Goal: Book appointment/travel/reservation

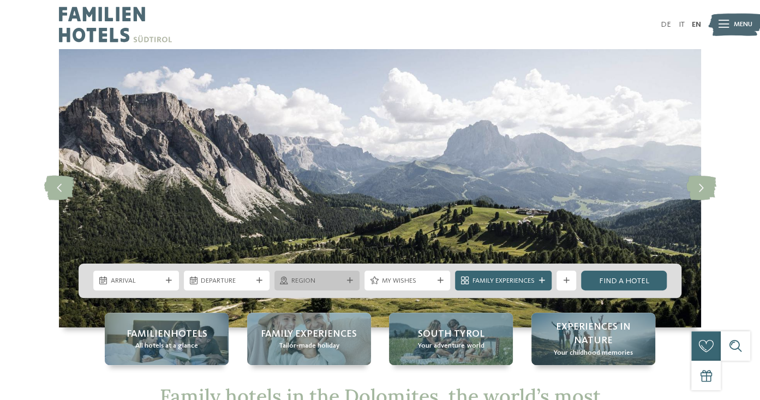
click at [336, 285] on span "Region" at bounding box center [316, 281] width 51 height 10
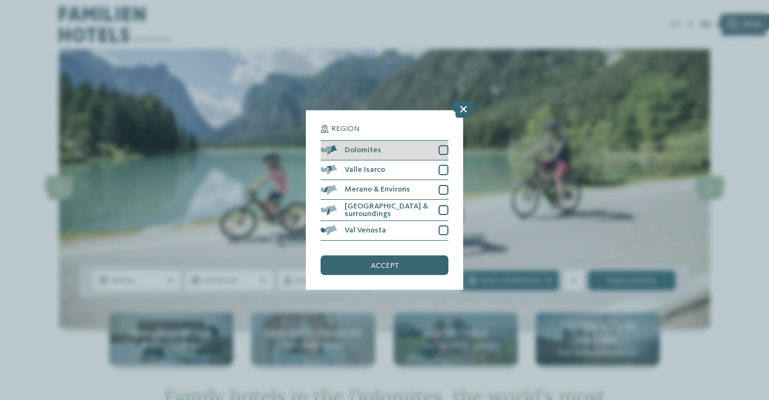
click at [443, 151] on div at bounding box center [443, 150] width 10 height 10
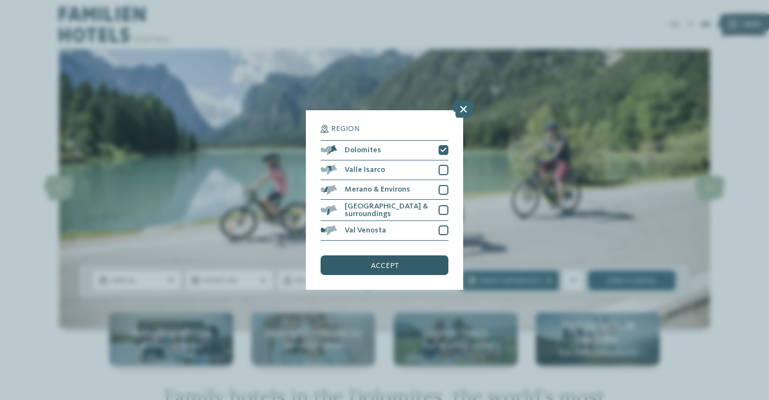
click at [372, 265] on span "accept" at bounding box center [385, 266] width 28 height 8
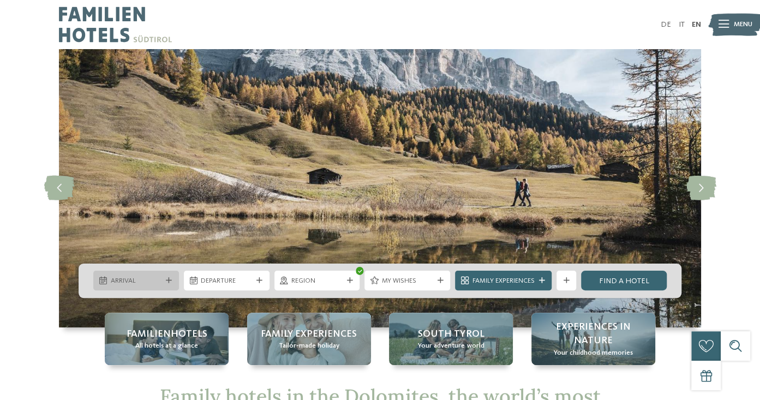
click at [111, 283] on span "Arrival" at bounding box center [136, 281] width 51 height 10
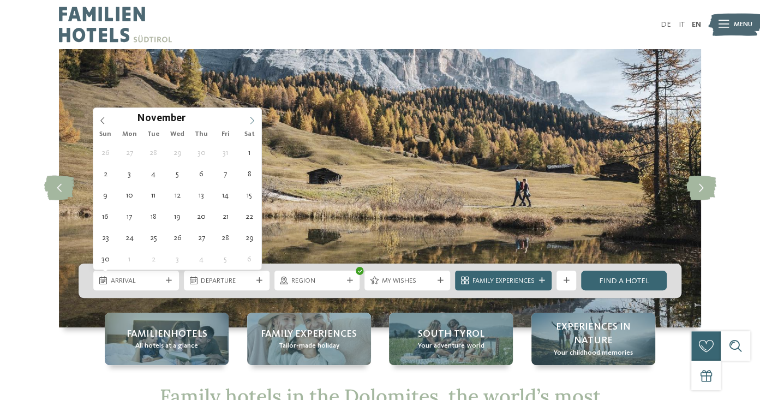
click at [250, 118] on icon at bounding box center [252, 121] width 8 height 8
type input "****"
click at [250, 118] on icon at bounding box center [252, 121] width 8 height 8
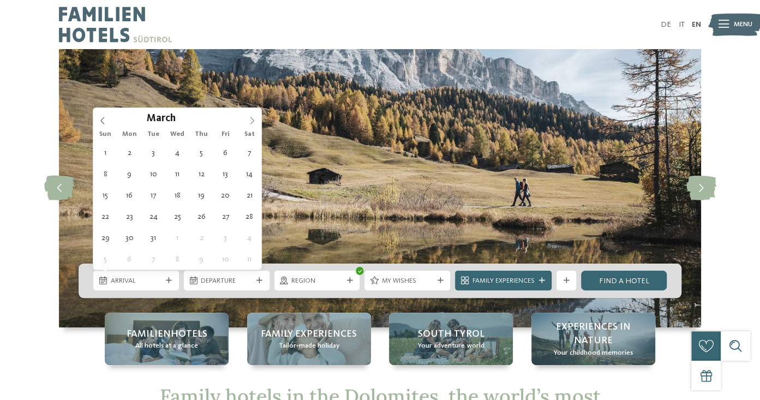
click at [250, 118] on icon at bounding box center [252, 121] width 8 height 8
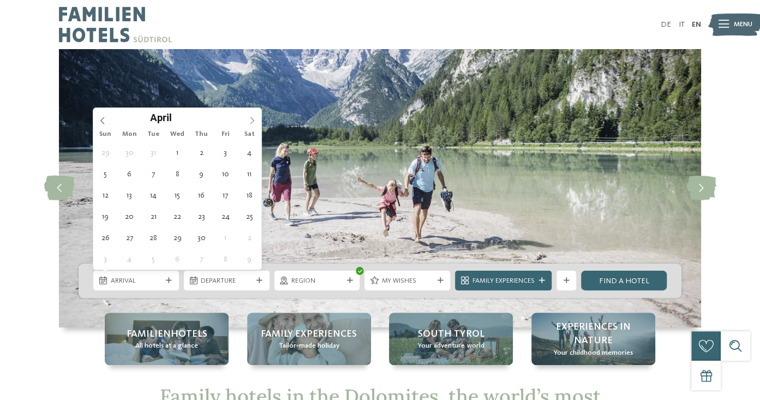
click at [250, 118] on icon at bounding box center [252, 121] width 8 height 8
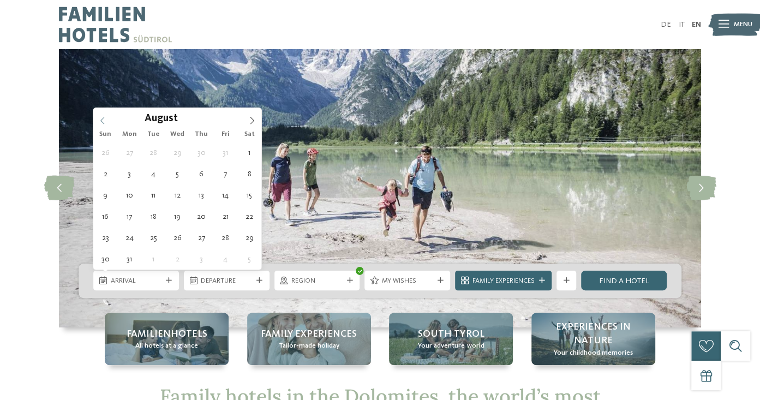
click at [99, 117] on icon at bounding box center [103, 121] width 8 height 8
type div "02.07.2026"
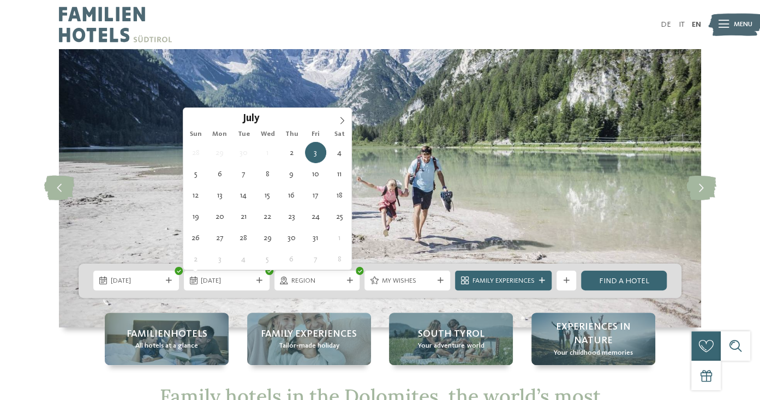
type input "****"
type div "06.07.2026"
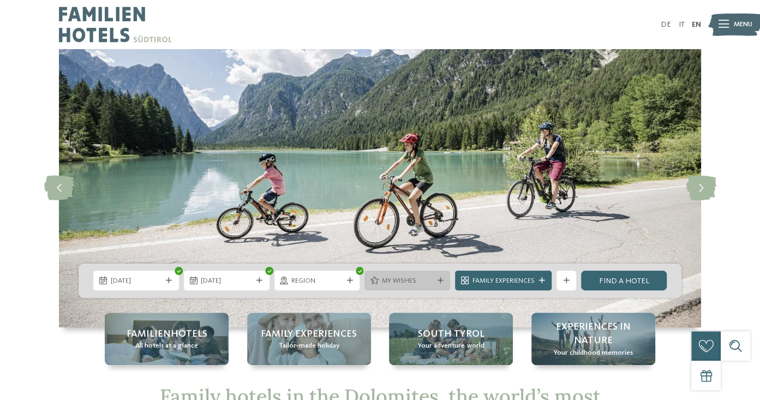
click at [405, 282] on span "My wishes" at bounding box center [407, 281] width 51 height 10
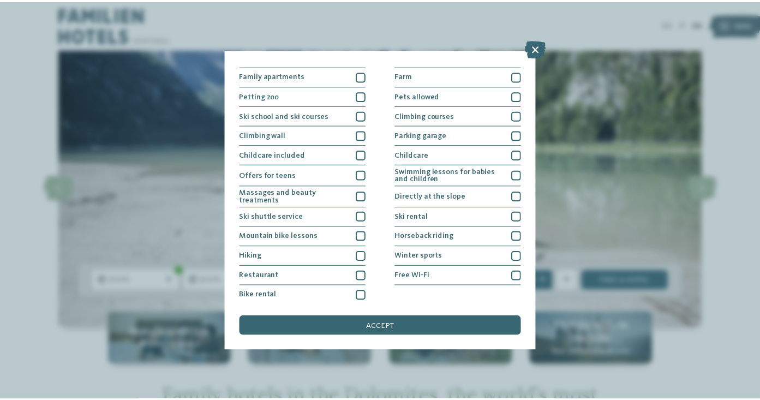
scroll to position [115, 0]
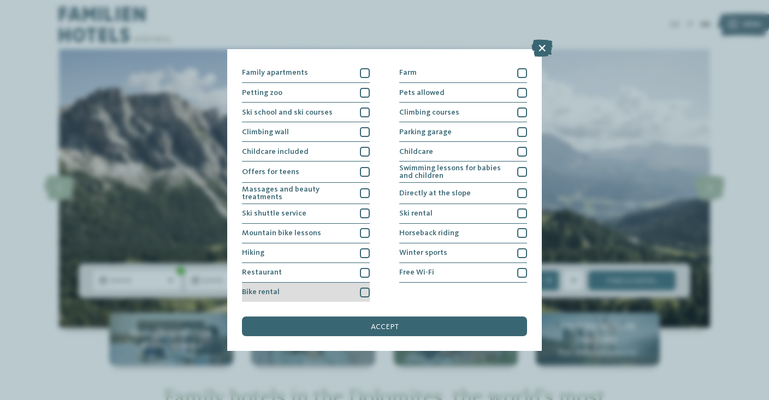
click at [362, 288] on div at bounding box center [365, 293] width 10 height 10
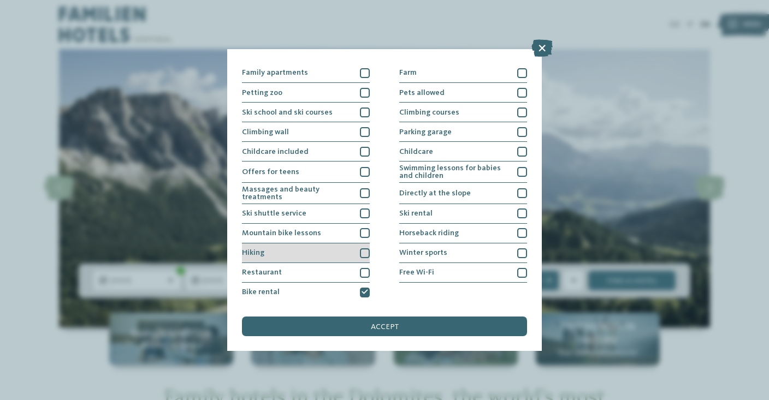
click at [361, 258] on div "Hiking" at bounding box center [306, 253] width 128 height 20
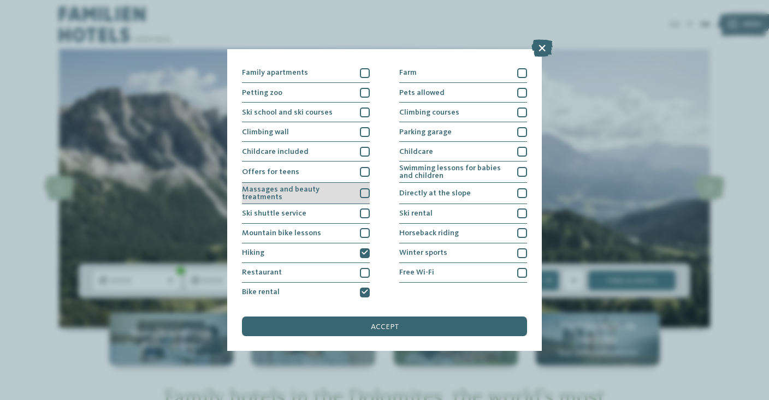
click at [364, 189] on div at bounding box center [365, 193] width 10 height 10
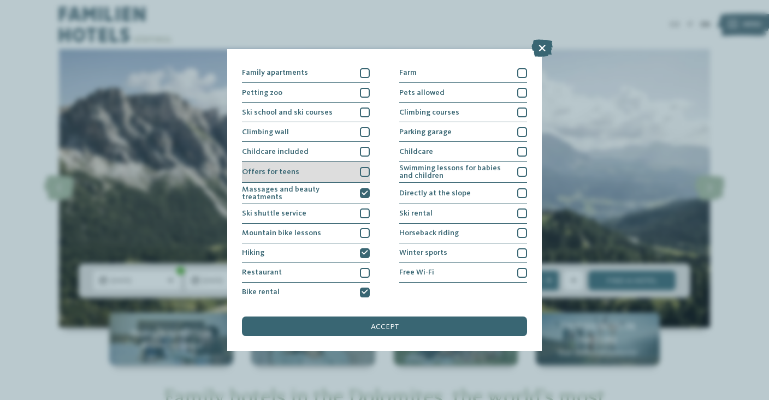
click at [362, 170] on div at bounding box center [365, 172] width 10 height 10
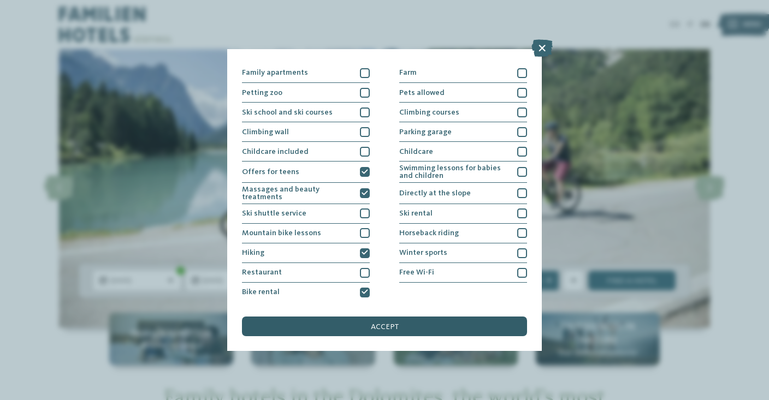
click at [379, 324] on span "accept" at bounding box center [385, 327] width 28 height 8
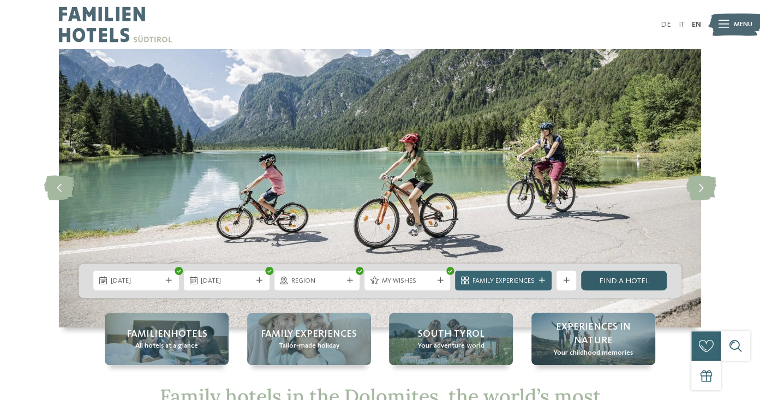
click at [628, 277] on link "Find a hotel" at bounding box center [624, 281] width 86 height 20
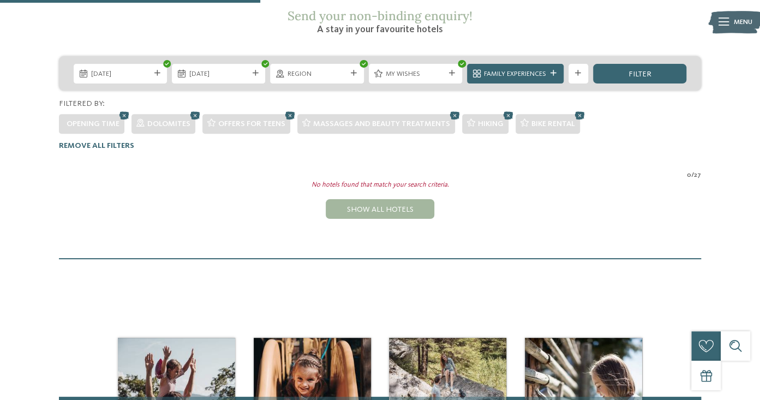
scroll to position [193, 0]
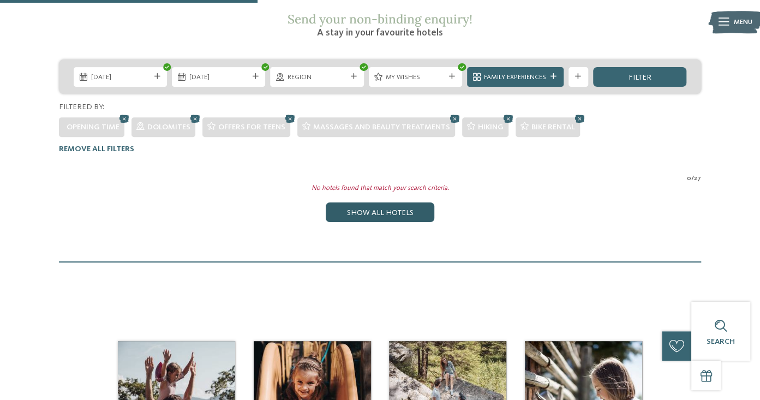
click at [354, 203] on div "Show all hotels" at bounding box center [380, 213] width 108 height 20
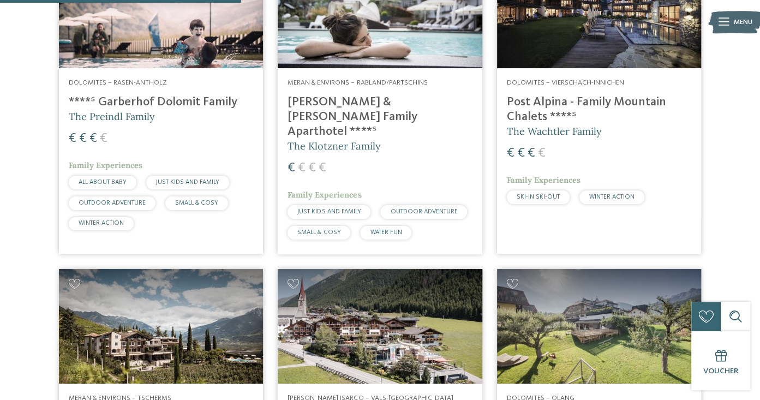
scroll to position [1045, 0]
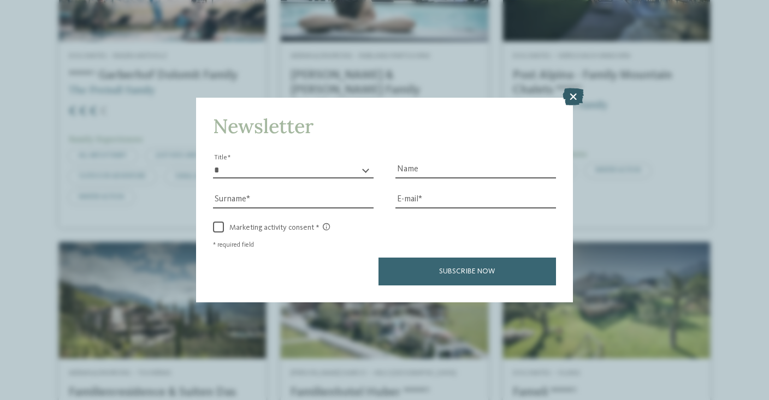
click at [572, 98] on icon at bounding box center [572, 96] width 21 height 17
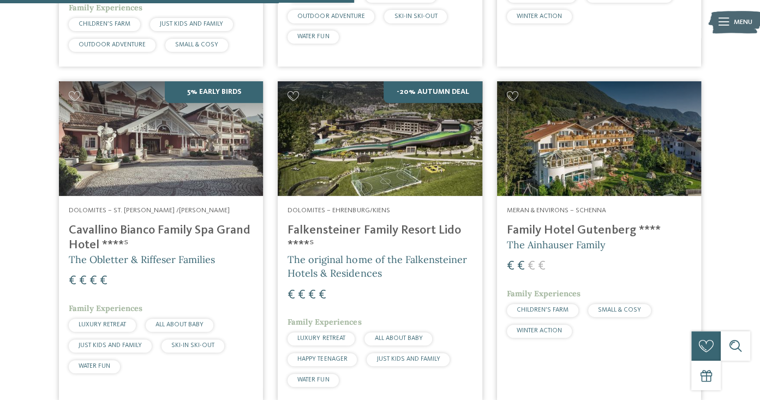
scroll to position [1520, 0]
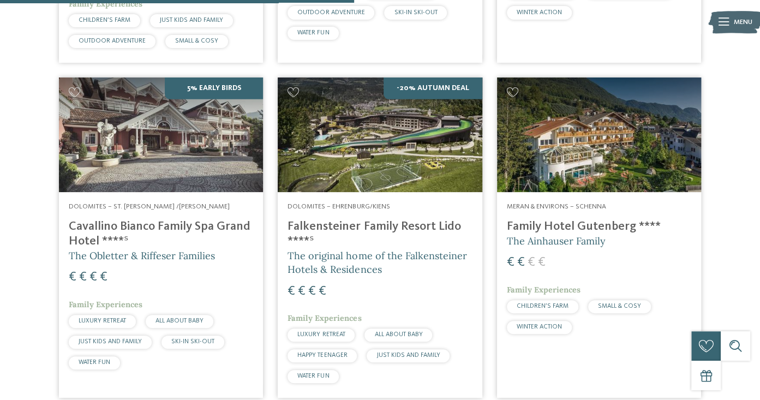
click at [361, 219] on h4 "Falkensteiner Family Resort Lido ****ˢ" at bounding box center [380, 233] width 184 height 29
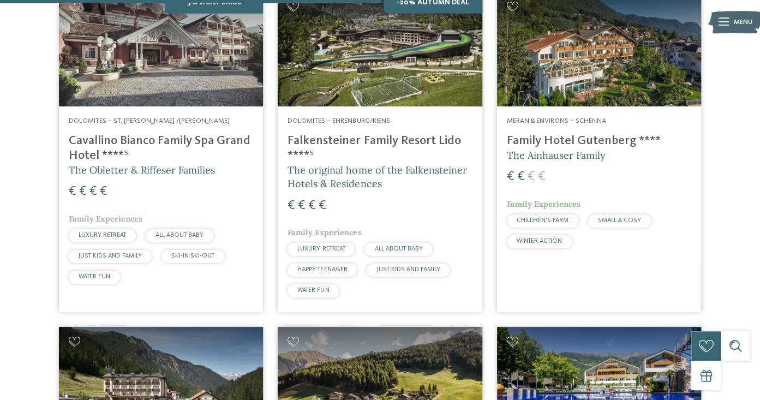
scroll to position [1665, 0]
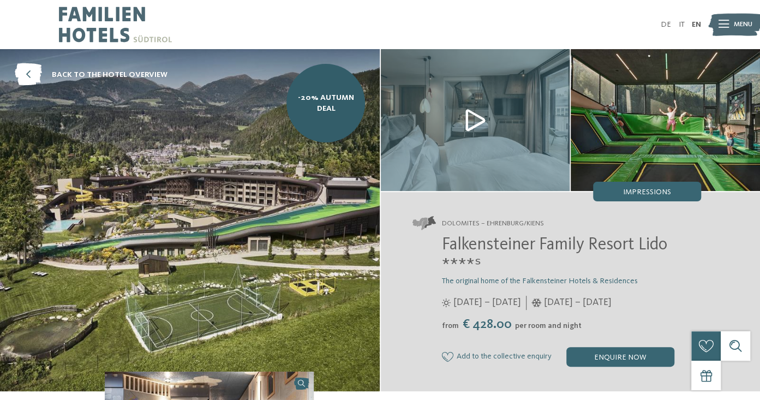
click at [452, 116] on img at bounding box center [475, 120] width 189 height 142
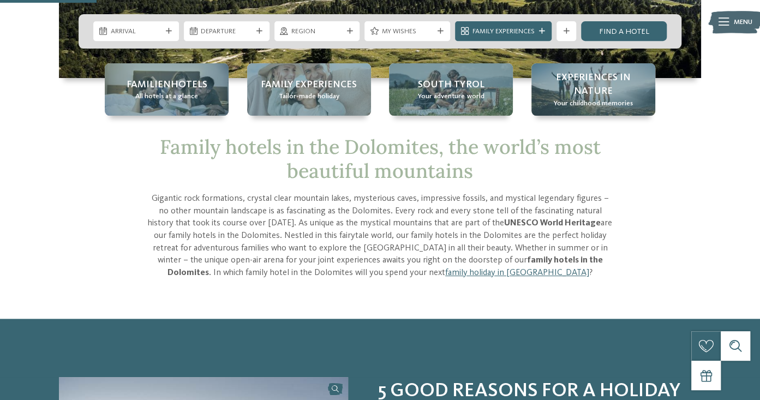
scroll to position [252, 0]
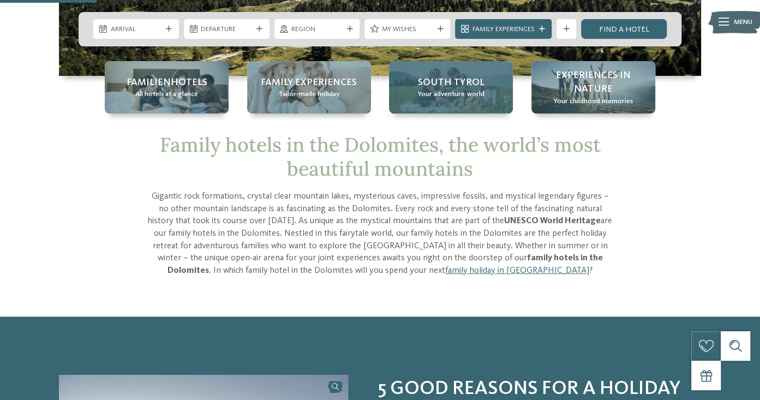
click at [469, 92] on span "Your adventure world" at bounding box center [451, 95] width 66 height 10
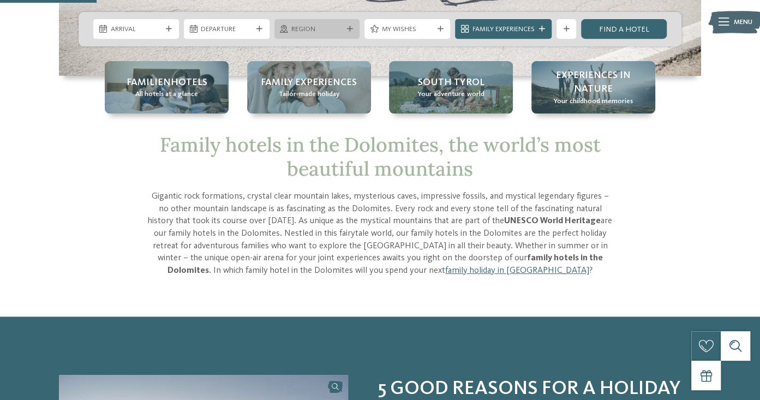
click at [306, 30] on span "Region" at bounding box center [316, 30] width 51 height 10
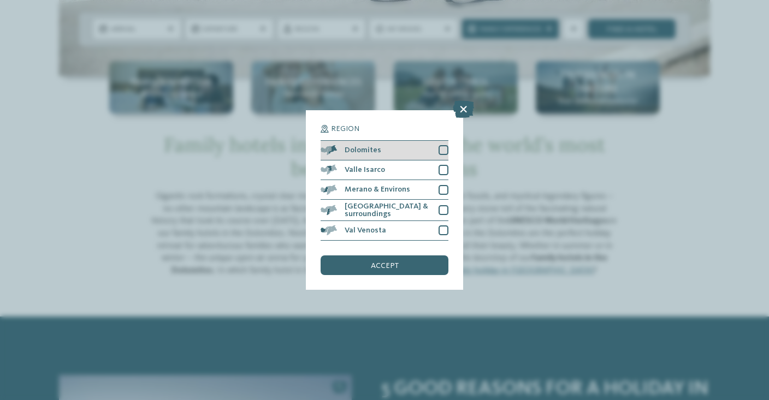
click at [405, 152] on div "Dolomites" at bounding box center [384, 151] width 128 height 20
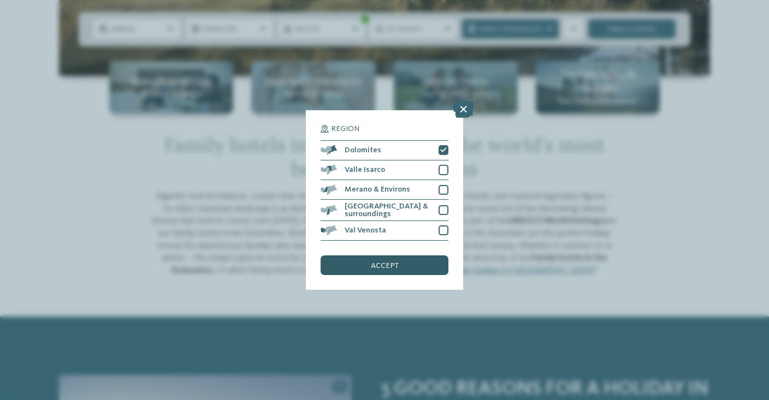
click at [377, 264] on span "accept" at bounding box center [385, 266] width 28 height 8
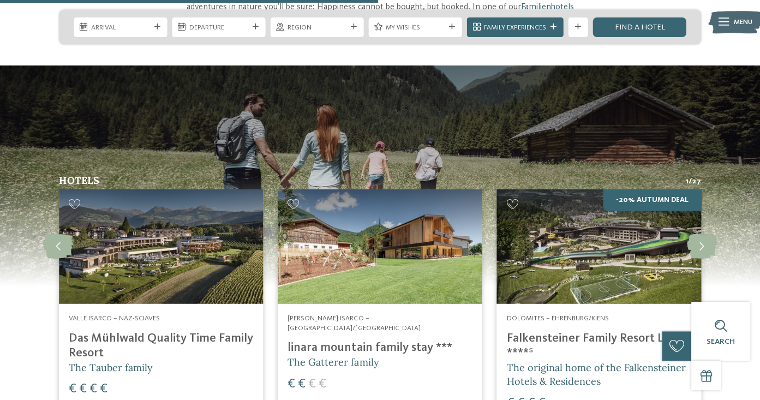
scroll to position [1332, 0]
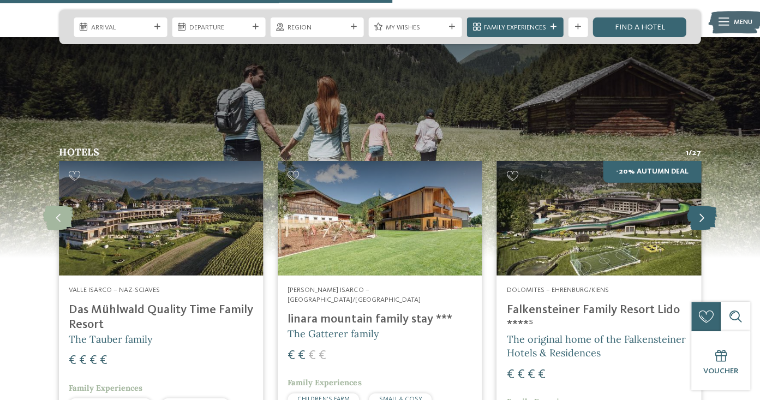
click at [711, 206] on icon at bounding box center [702, 218] width 30 height 25
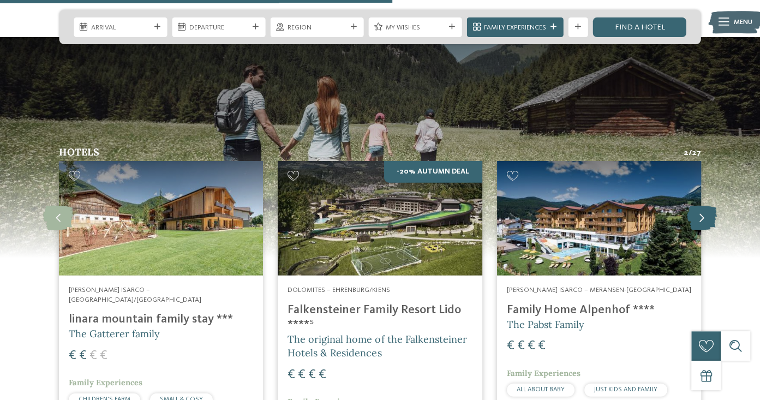
click at [712, 206] on icon at bounding box center [702, 218] width 30 height 25
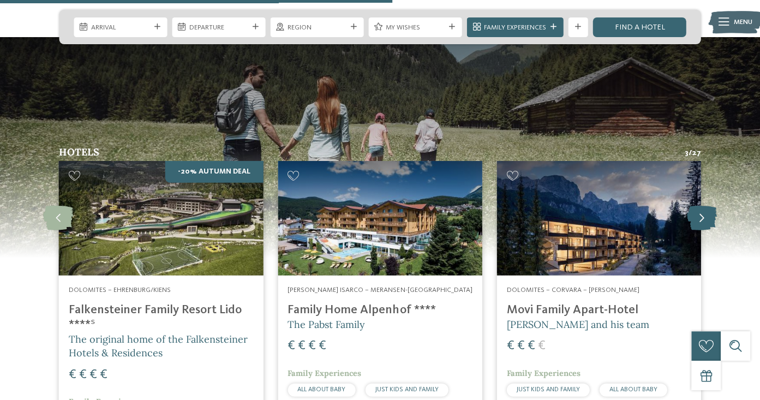
click at [712, 206] on icon at bounding box center [702, 218] width 30 height 25
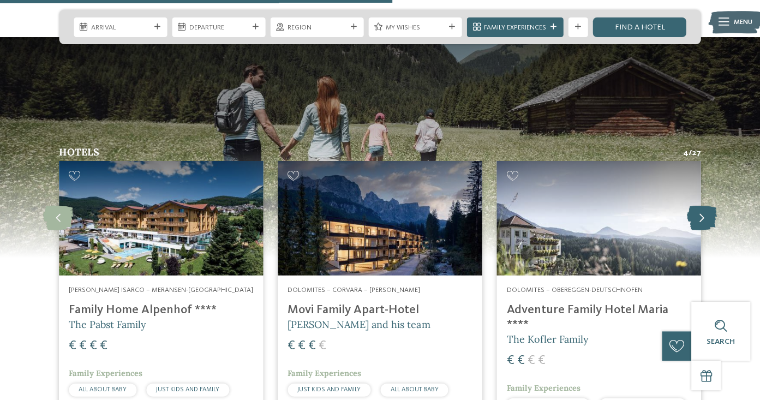
click at [712, 206] on icon at bounding box center [702, 218] width 30 height 25
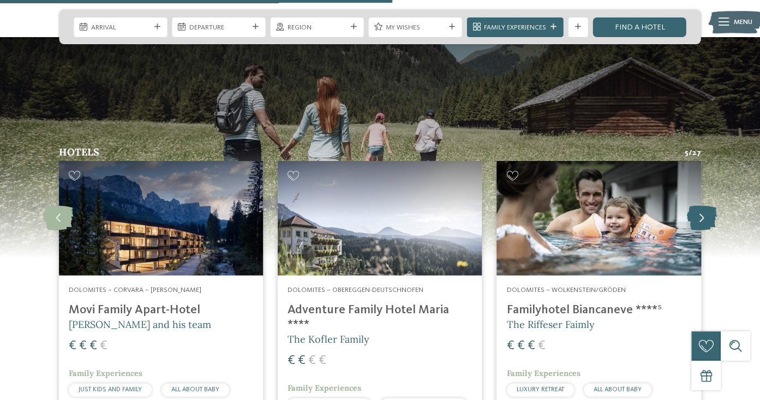
click at [712, 206] on icon at bounding box center [702, 218] width 30 height 25
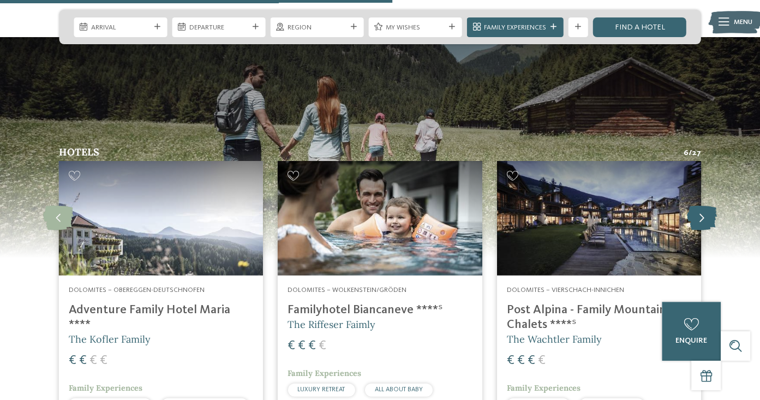
click at [707, 206] on icon at bounding box center [702, 218] width 30 height 25
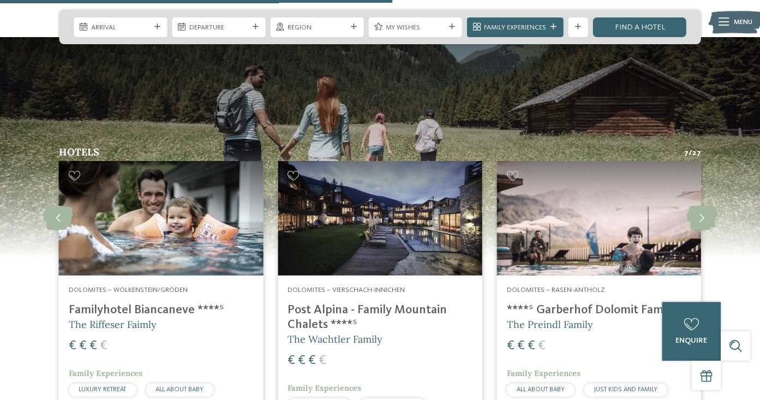
click at [402, 172] on img at bounding box center [380, 218] width 204 height 115
click at [358, 303] on h4 "Post Alpina - Family Mountain Chalets ****ˢ" at bounding box center [380, 317] width 184 height 29
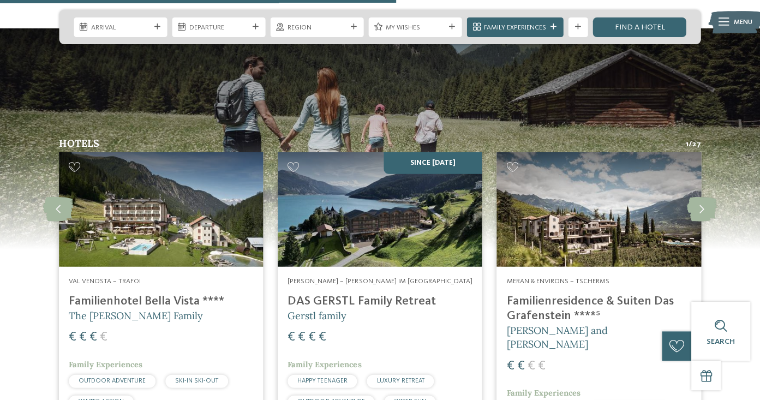
scroll to position [1347, 0]
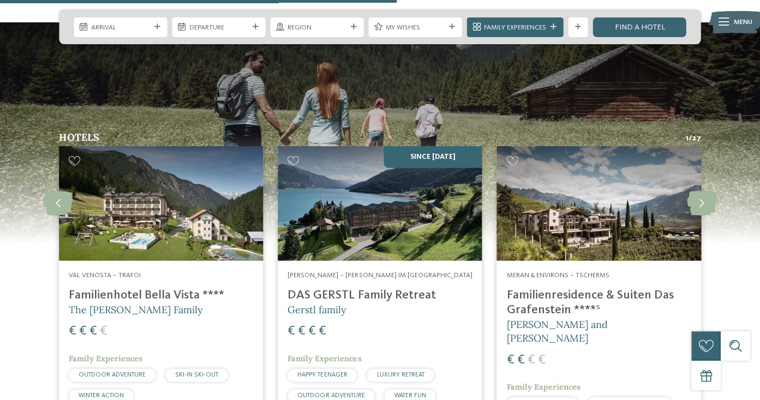
click at [378, 155] on img at bounding box center [380, 203] width 204 height 115
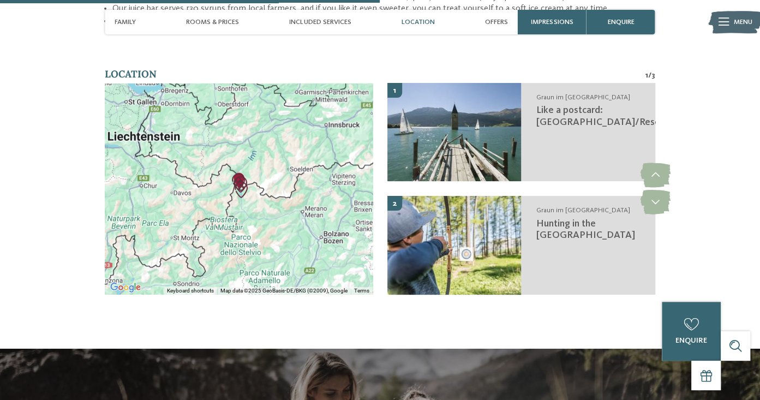
scroll to position [1681, 0]
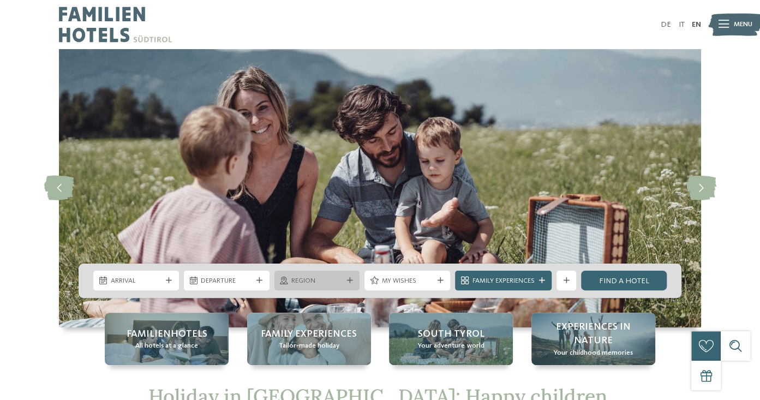
click at [301, 281] on span "Region" at bounding box center [316, 281] width 51 height 10
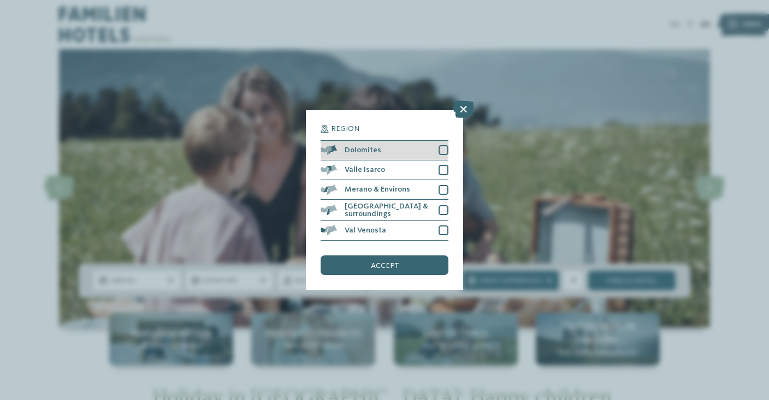
click at [443, 149] on div at bounding box center [443, 150] width 10 height 10
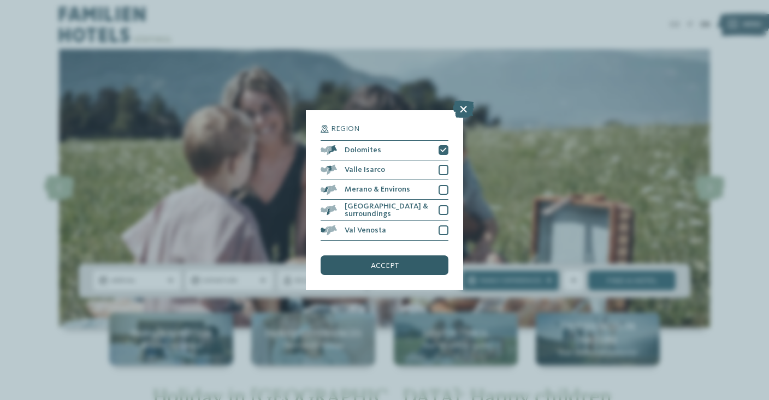
click at [381, 267] on span "accept" at bounding box center [385, 266] width 28 height 8
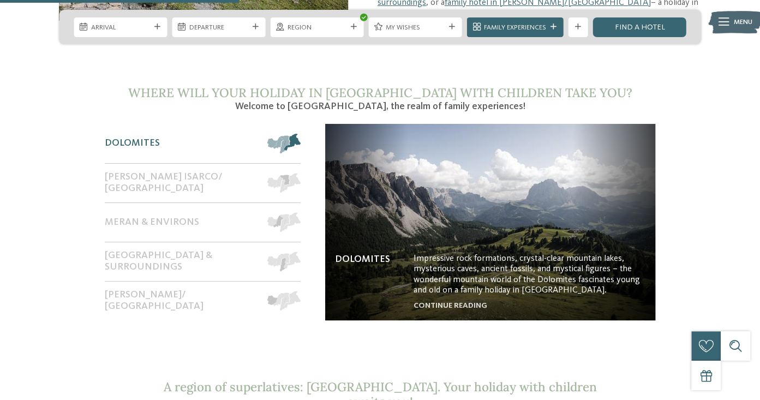
scroll to position [813, 0]
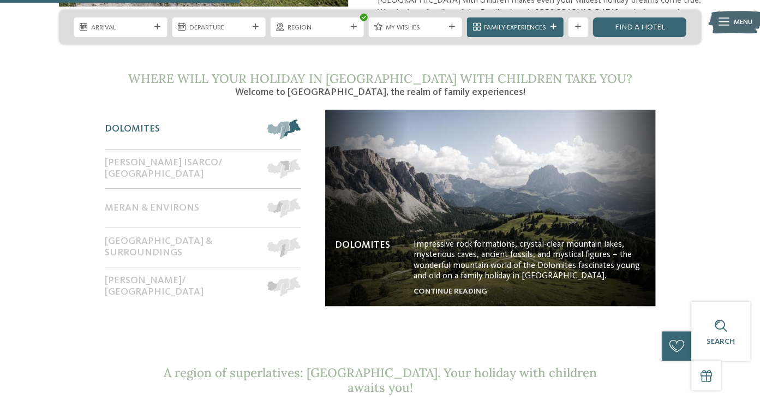
click at [124, 123] on span "Dolomites" at bounding box center [132, 129] width 55 height 12
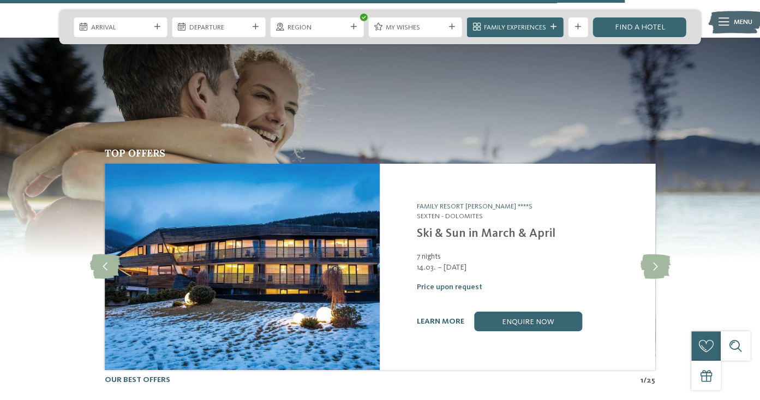
scroll to position [2123, 0]
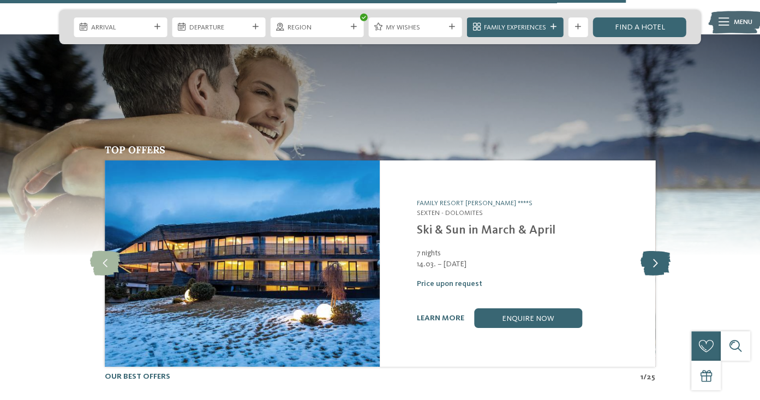
click at [653, 251] on icon at bounding box center [655, 263] width 30 height 25
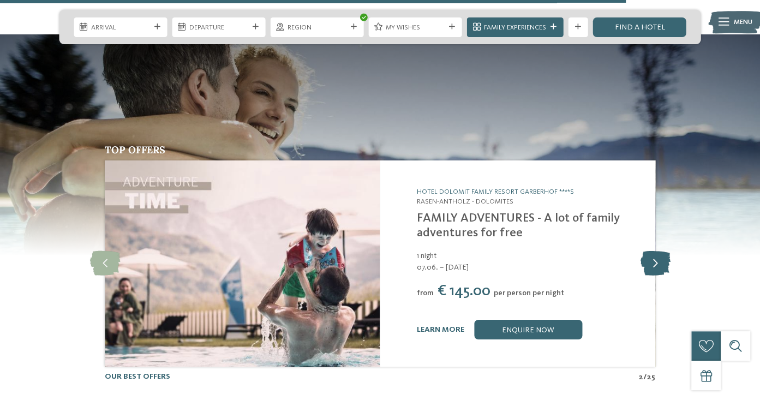
click at [653, 251] on icon at bounding box center [655, 263] width 30 height 25
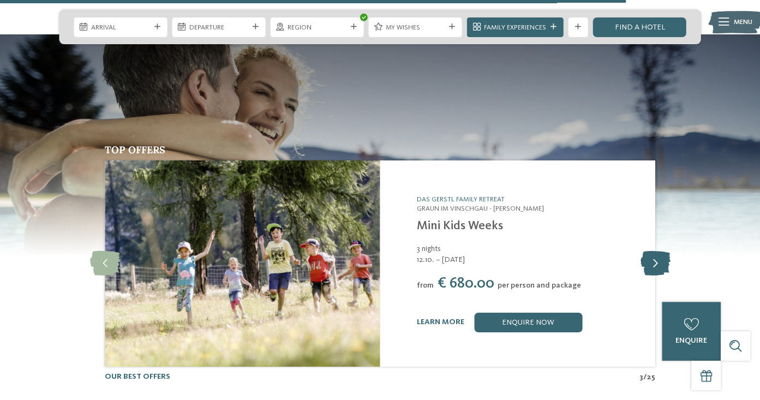
click at [653, 251] on icon at bounding box center [655, 263] width 30 height 25
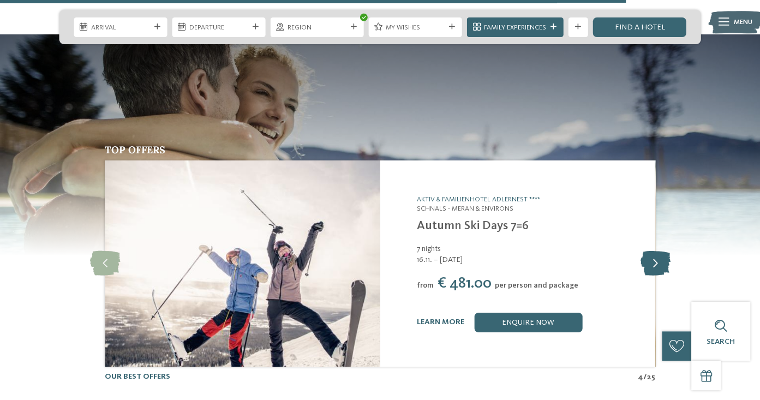
click at [653, 251] on icon at bounding box center [655, 263] width 30 height 25
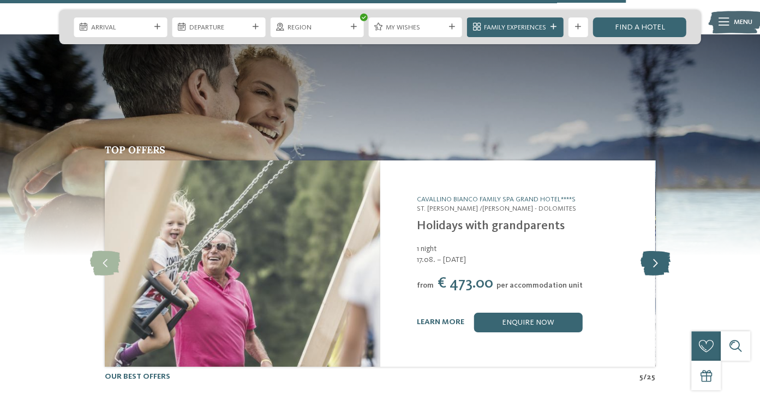
click at [653, 251] on icon at bounding box center [655, 263] width 30 height 25
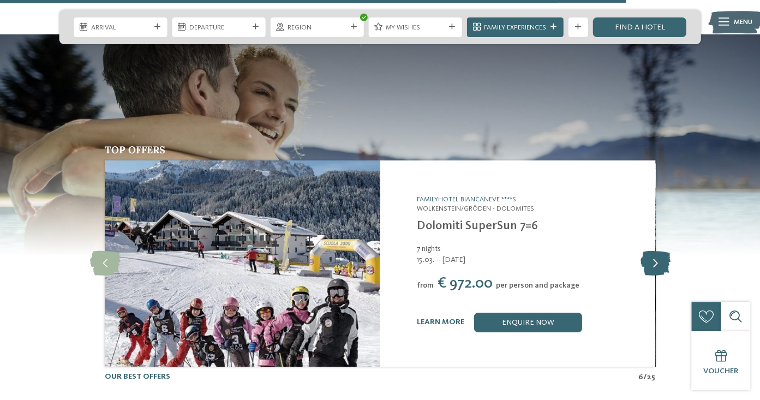
click at [653, 251] on icon at bounding box center [655, 263] width 30 height 25
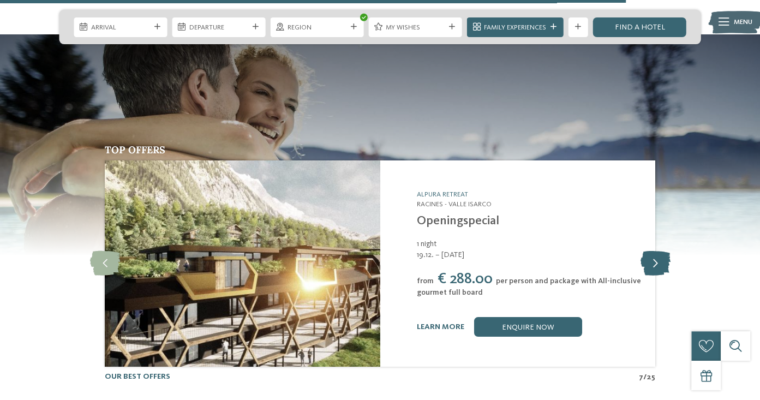
click at [653, 251] on icon at bounding box center [655, 263] width 30 height 25
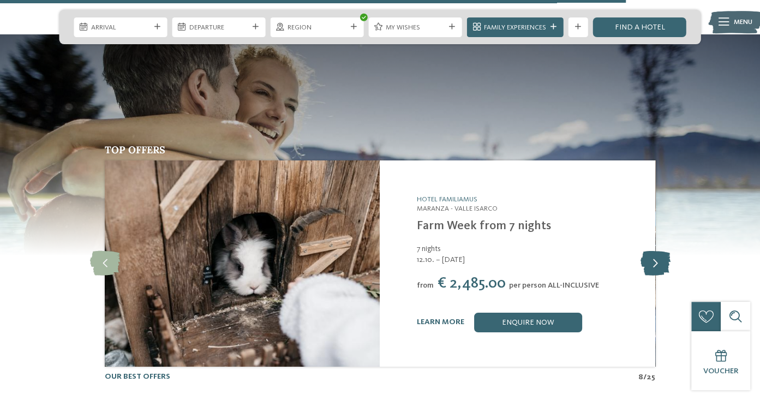
click at [653, 251] on icon at bounding box center [655, 263] width 30 height 25
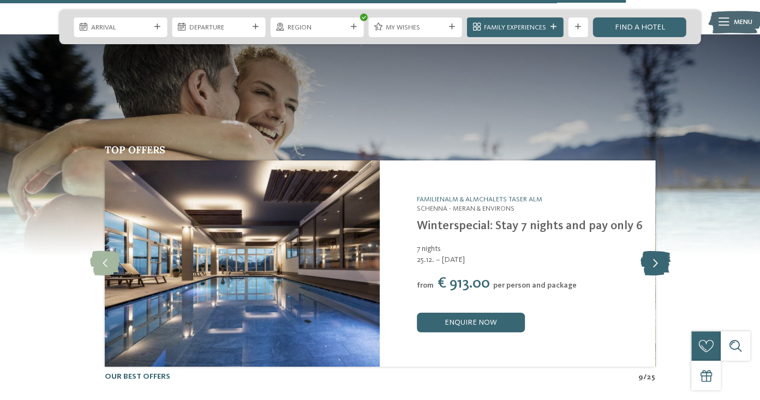
click at [653, 251] on icon at bounding box center [655, 263] width 30 height 25
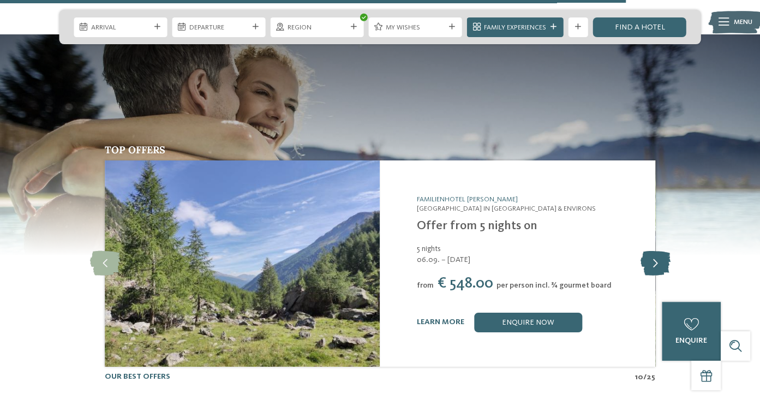
click at [653, 251] on icon at bounding box center [655, 263] width 30 height 25
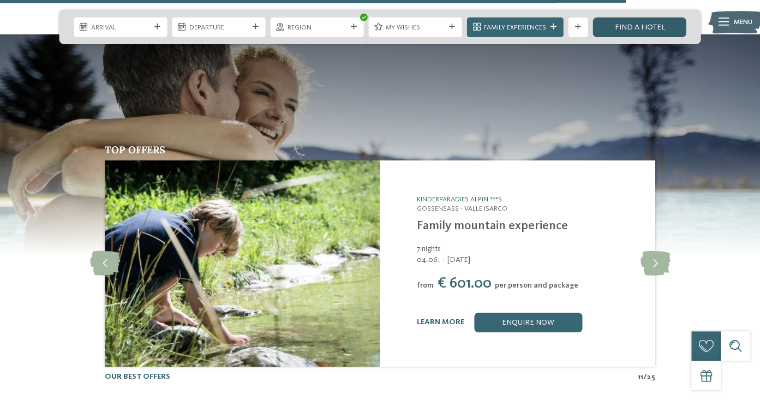
click at [646, 22] on link "Find a hotel" at bounding box center [639, 27] width 93 height 20
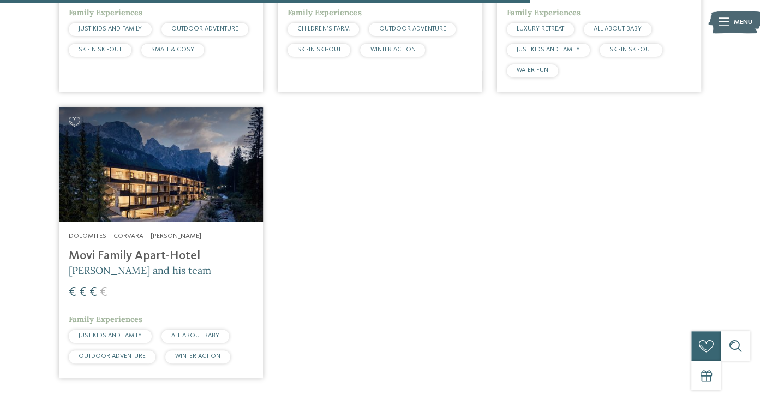
scroll to position [1270, 0]
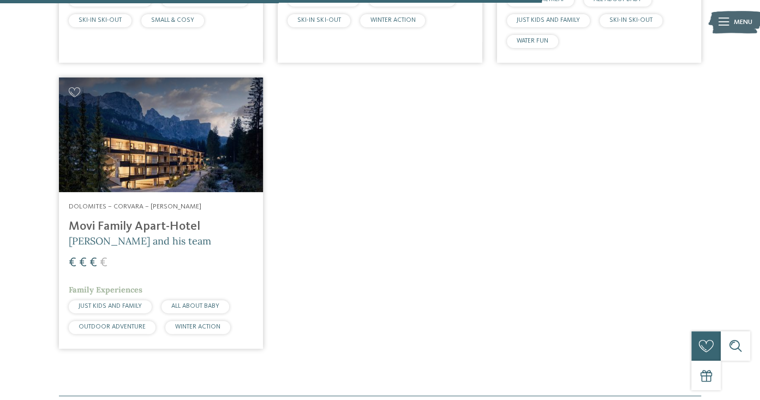
click at [135, 192] on div "Dolomites – Corvara – Alta Badia Movi Family Apart-Hotel Andrea Varallo and his…" at bounding box center [161, 270] width 204 height 157
